Goal: Transaction & Acquisition: Donate

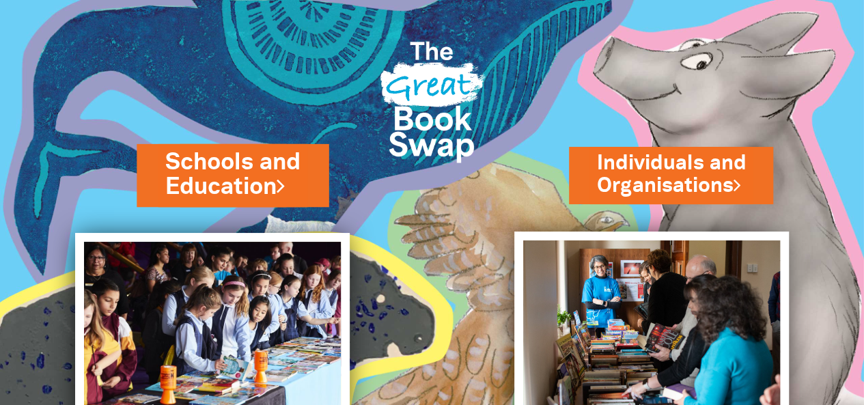
click at [253, 176] on link "Schools and Education" at bounding box center [232, 174] width 135 height 57
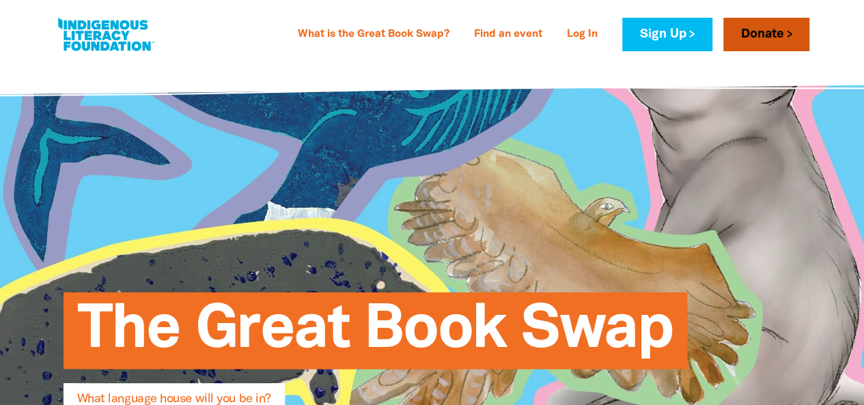
click at [747, 24] on link "Donate" at bounding box center [767, 34] width 86 height 33
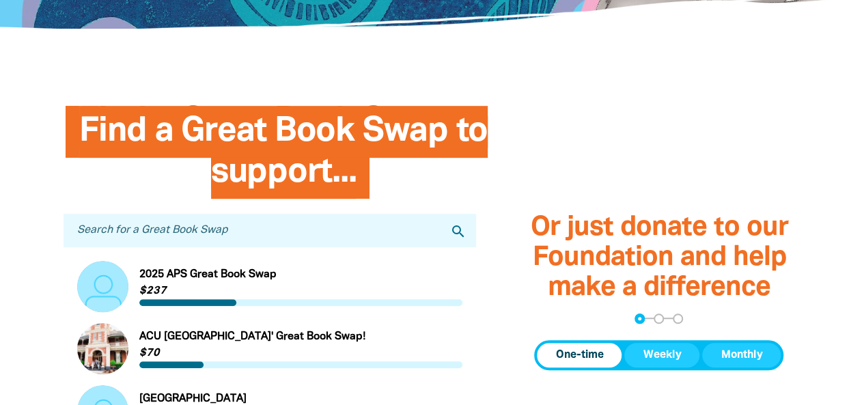
scroll to position [310, 0]
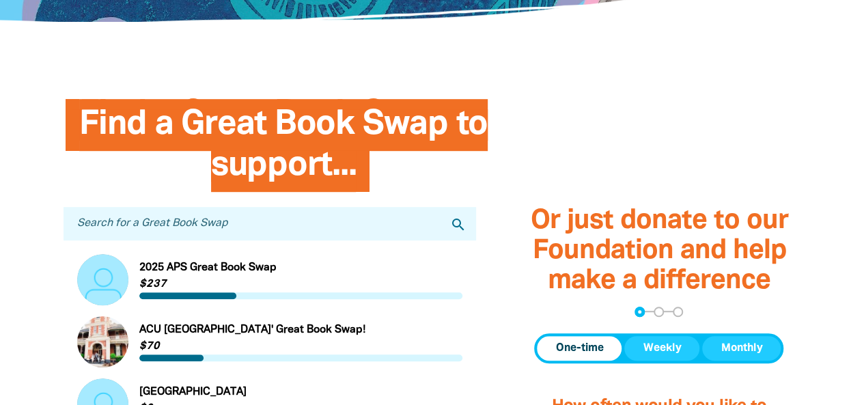
click at [223, 232] on input "Search for a Great Book Swap" at bounding box center [270, 223] width 413 height 33
type input "highton"
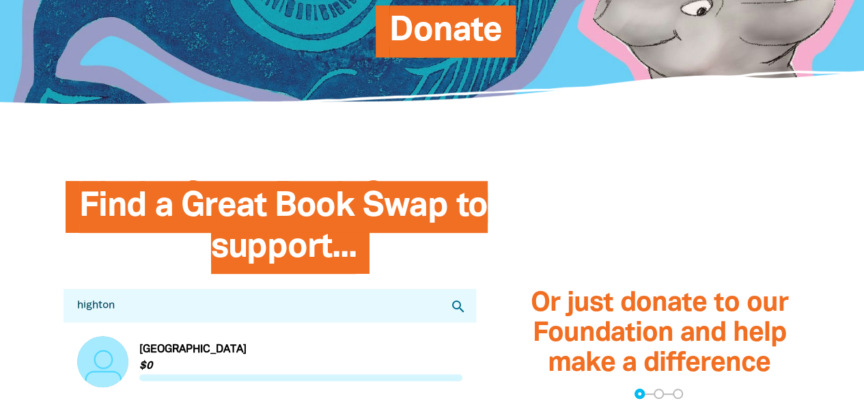
scroll to position [228, 0]
